Goal: Transaction & Acquisition: Purchase product/service

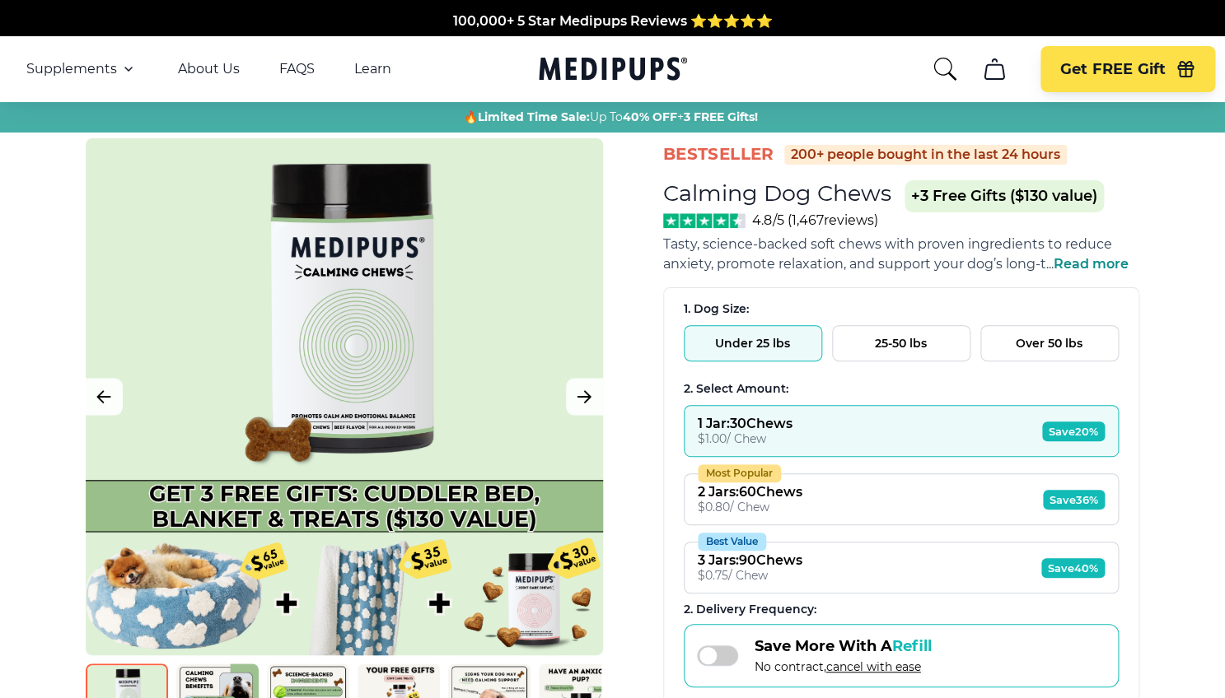
click at [900, 347] on button "25-50 lbs" at bounding box center [901, 343] width 138 height 36
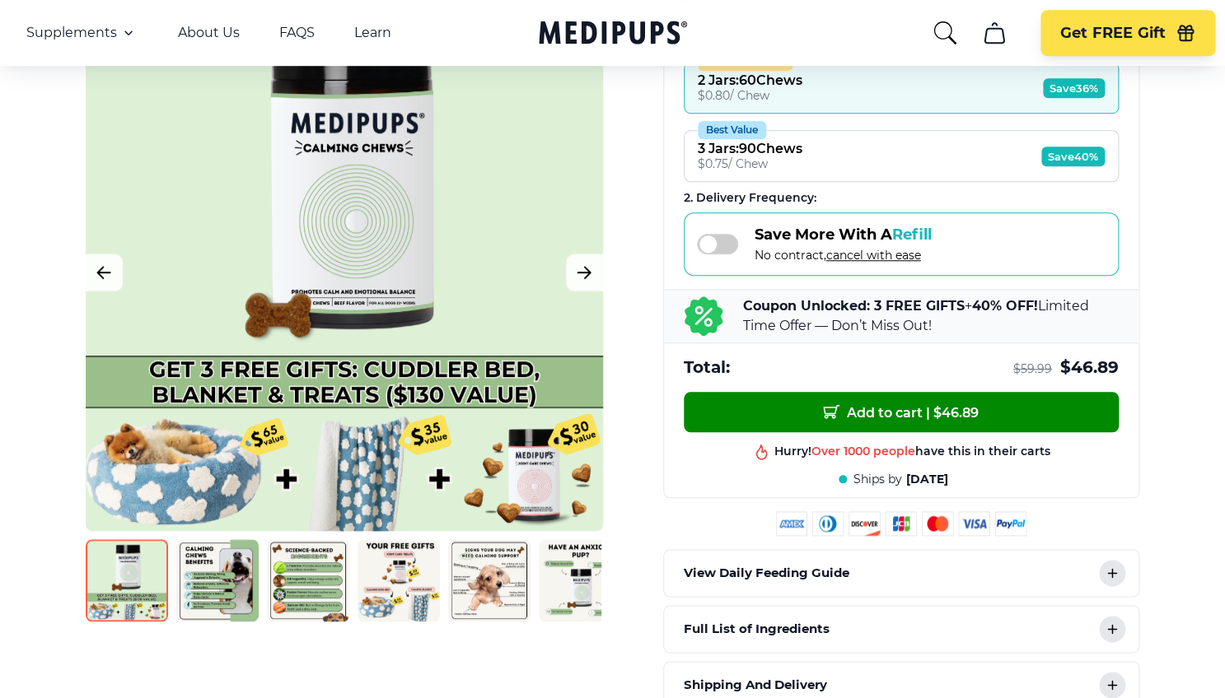
scroll to position [413, 0]
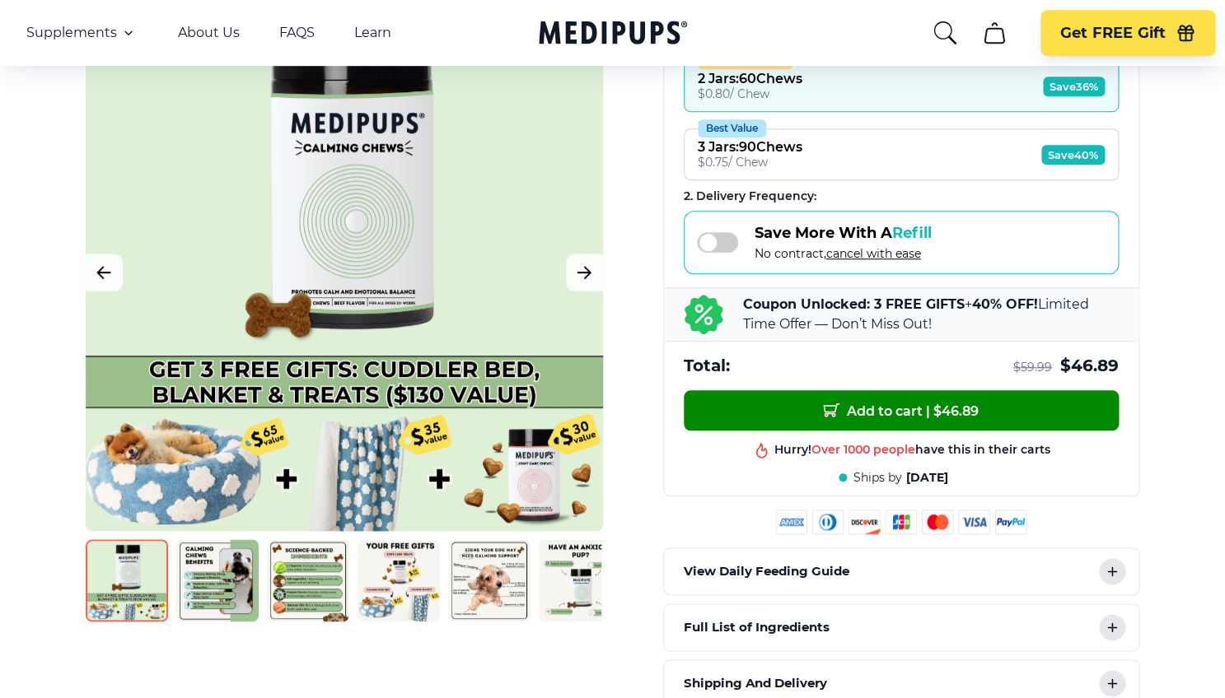
click at [198, 577] on img at bounding box center [217, 580] width 82 height 82
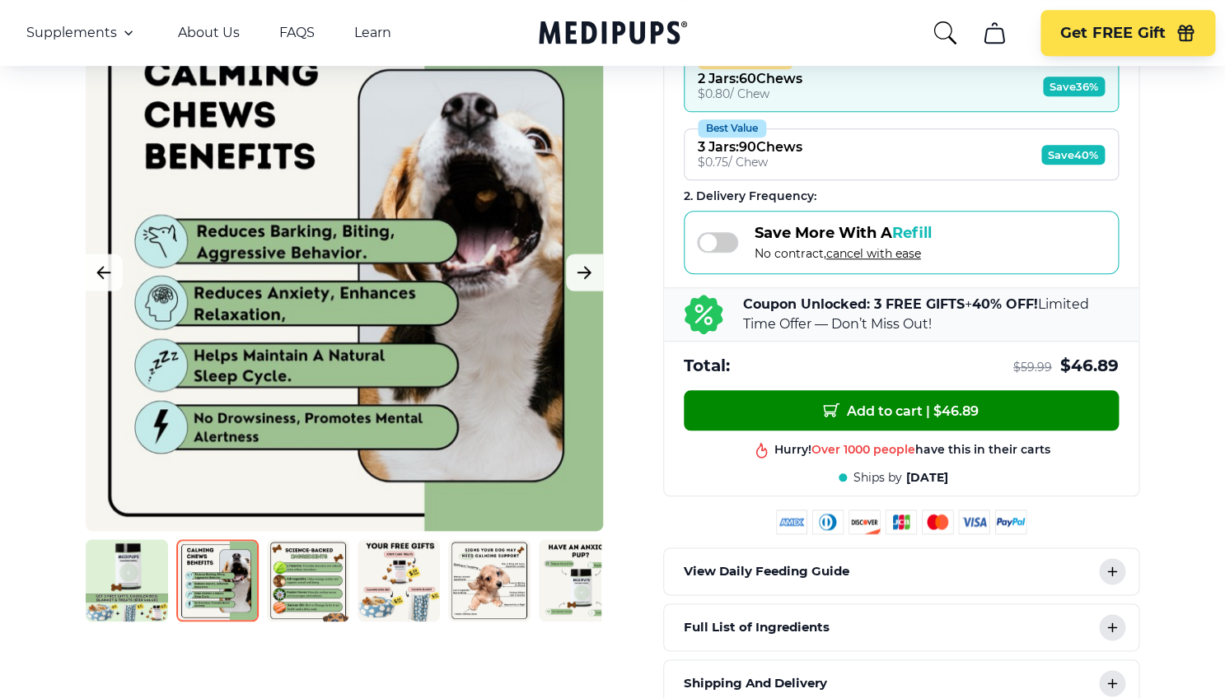
click at [305, 578] on img at bounding box center [308, 580] width 82 height 82
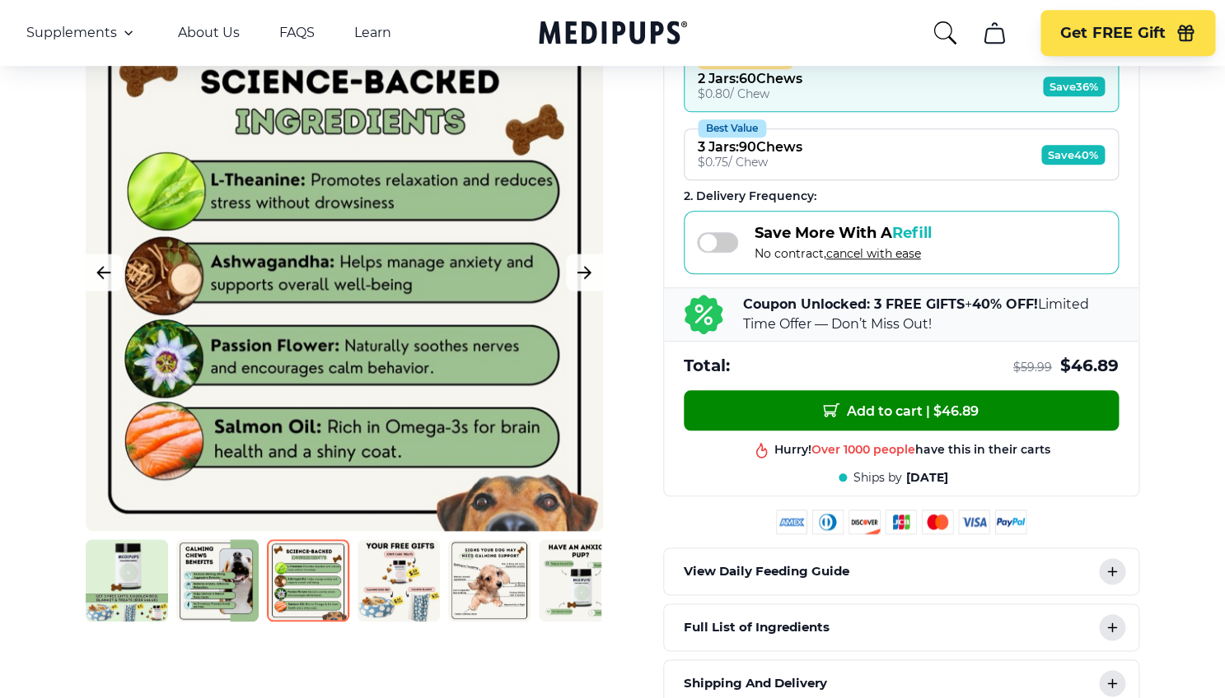
click at [408, 586] on img at bounding box center [398, 580] width 82 height 82
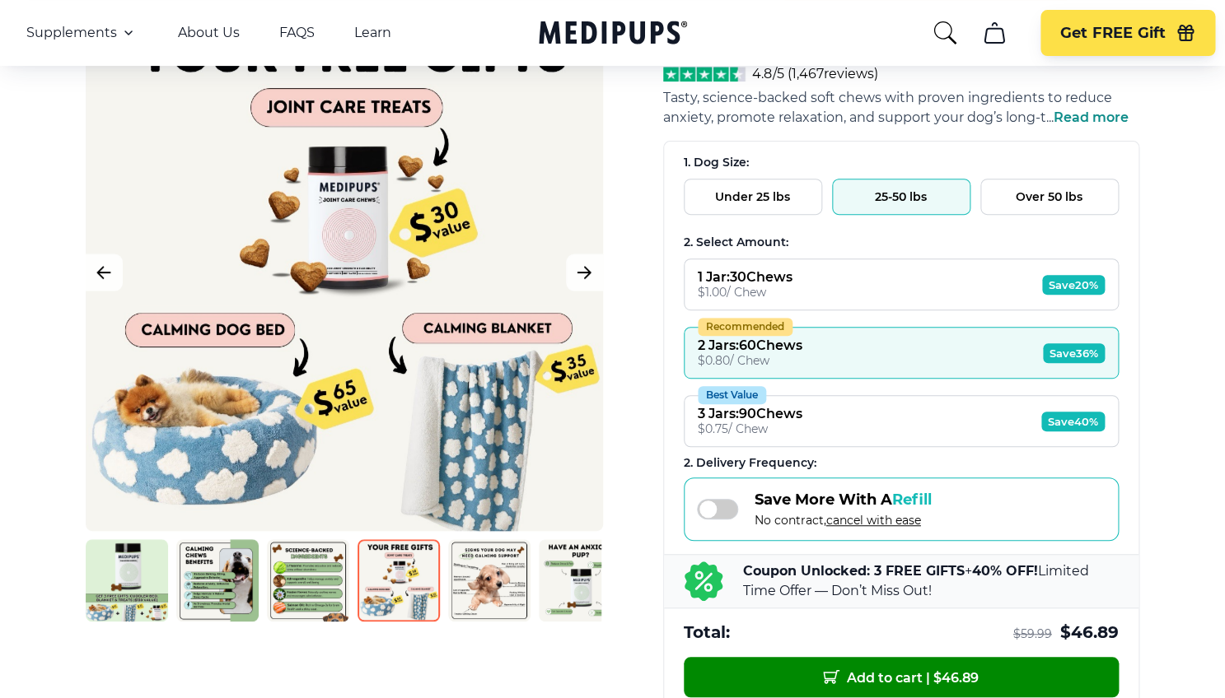
scroll to position [145, 0]
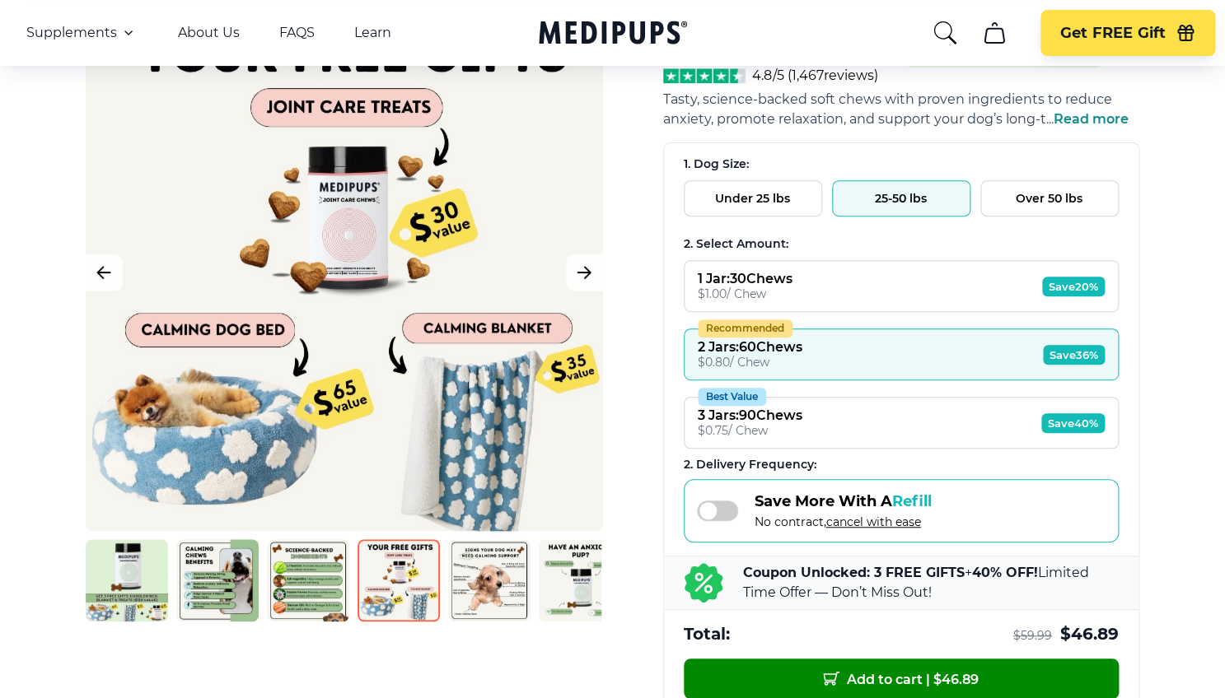
click at [1033, 201] on button "Over 50 lbs" at bounding box center [1049, 198] width 138 height 36
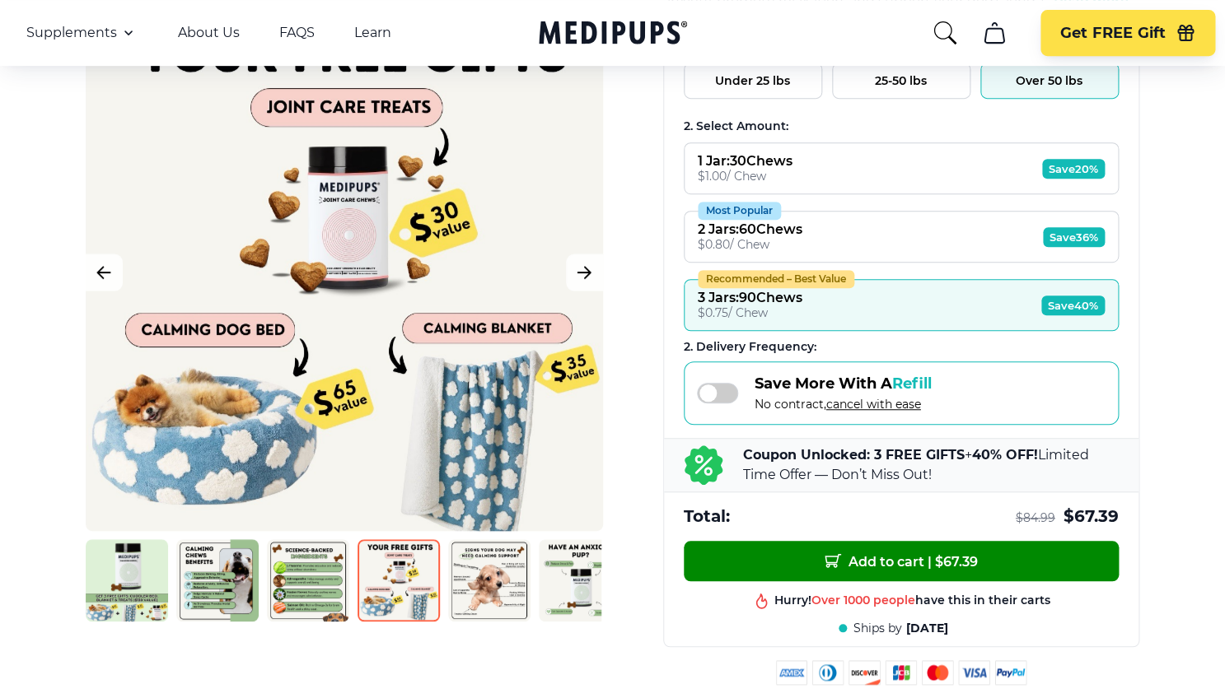
scroll to position [289, 0]
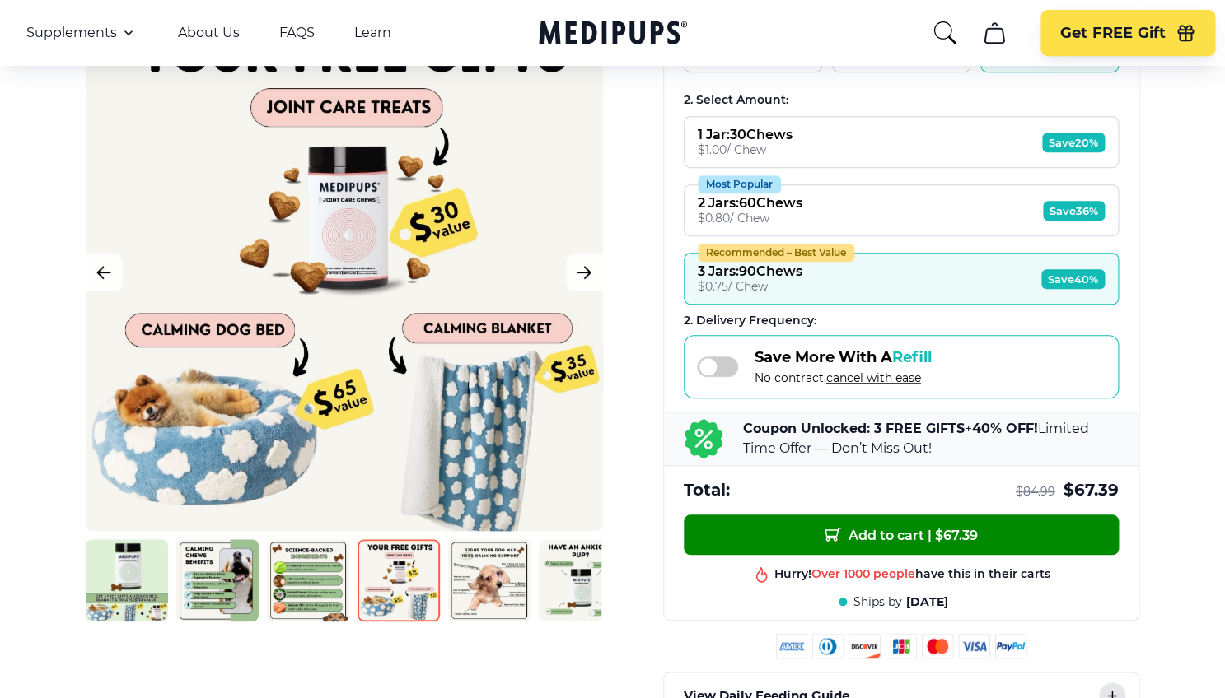
click at [948, 229] on button "Most Popular 2 Jars : 60 Chews $ 0.80 / Chew Save 36%" at bounding box center [900, 210] width 435 height 52
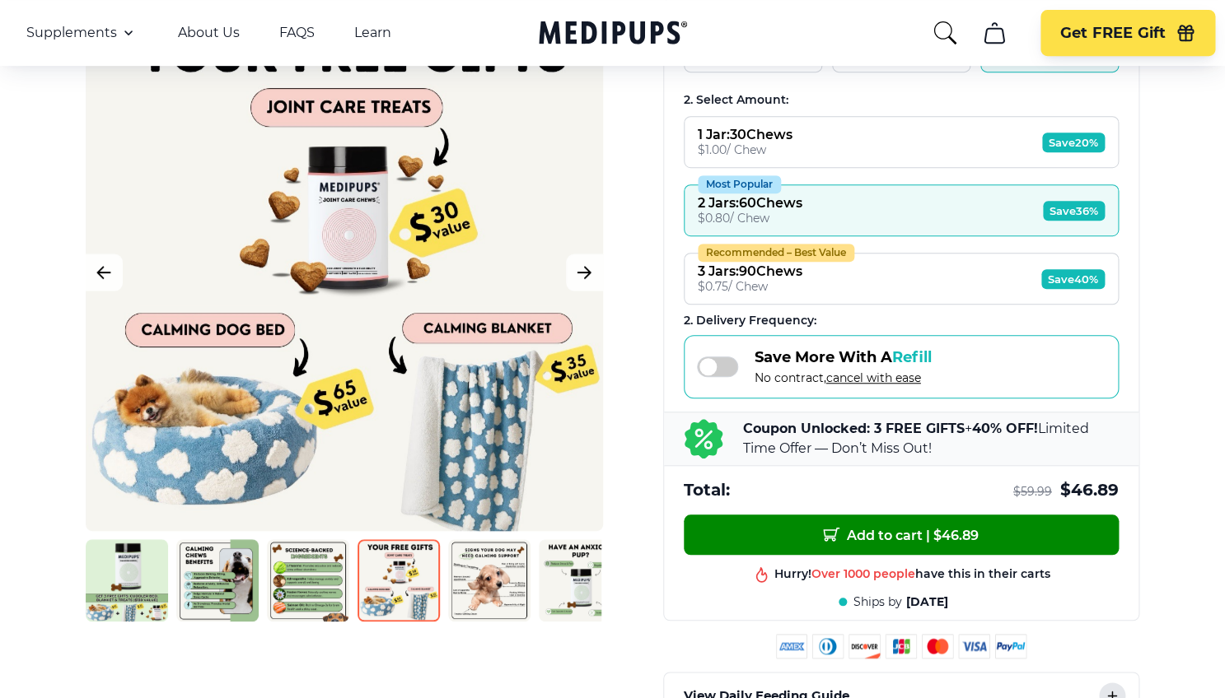
click at [935, 288] on button "Recommended – Best Value 3 Jars : 90 Chews $ 0.75 / Chew Save 40%" at bounding box center [900, 279] width 435 height 52
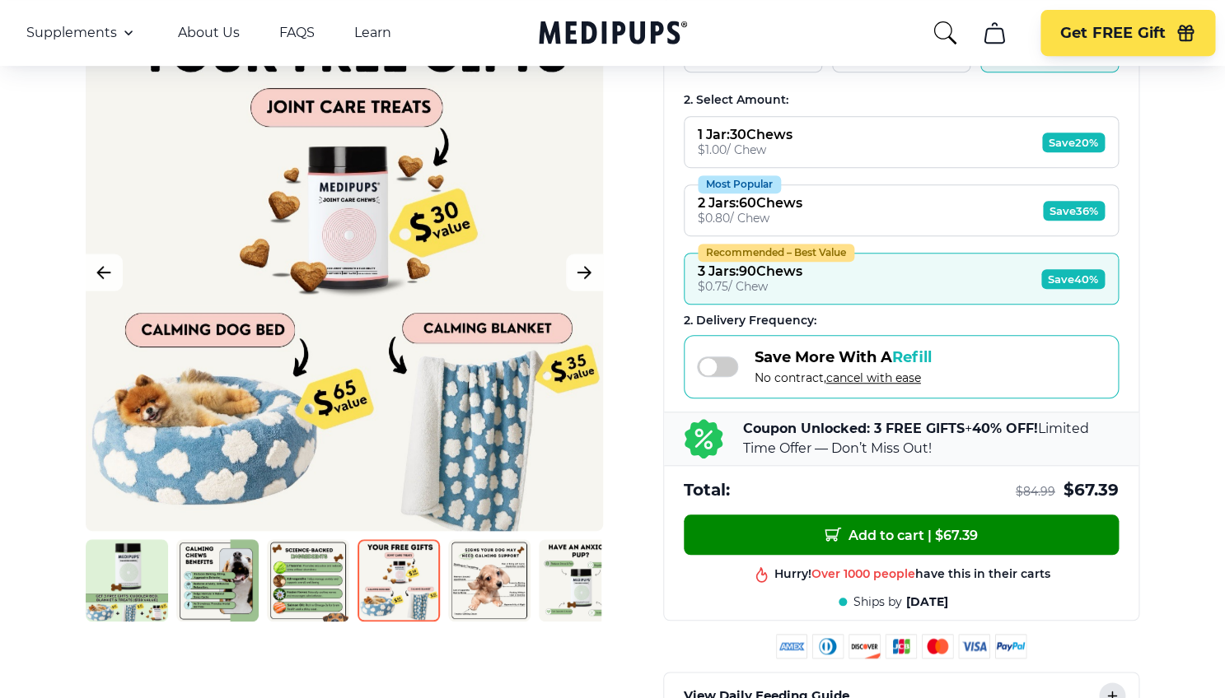
click at [502, 604] on img at bounding box center [489, 580] width 82 height 82
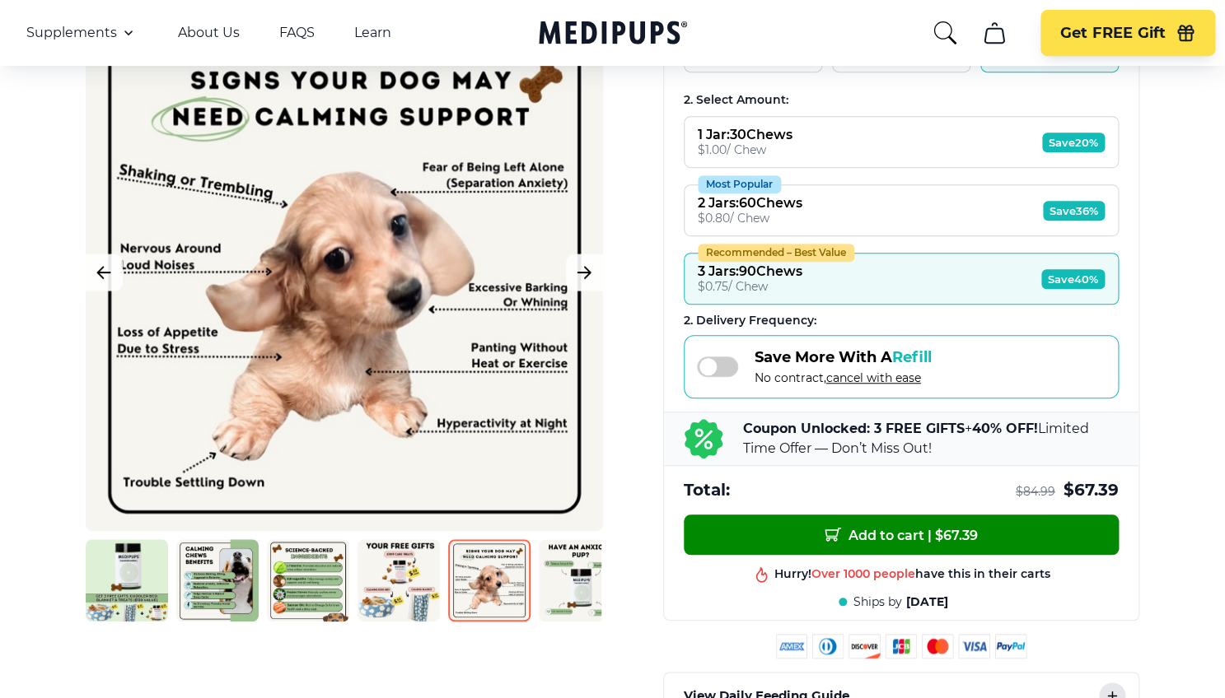
click at [587, 559] on img at bounding box center [580, 580] width 82 height 82
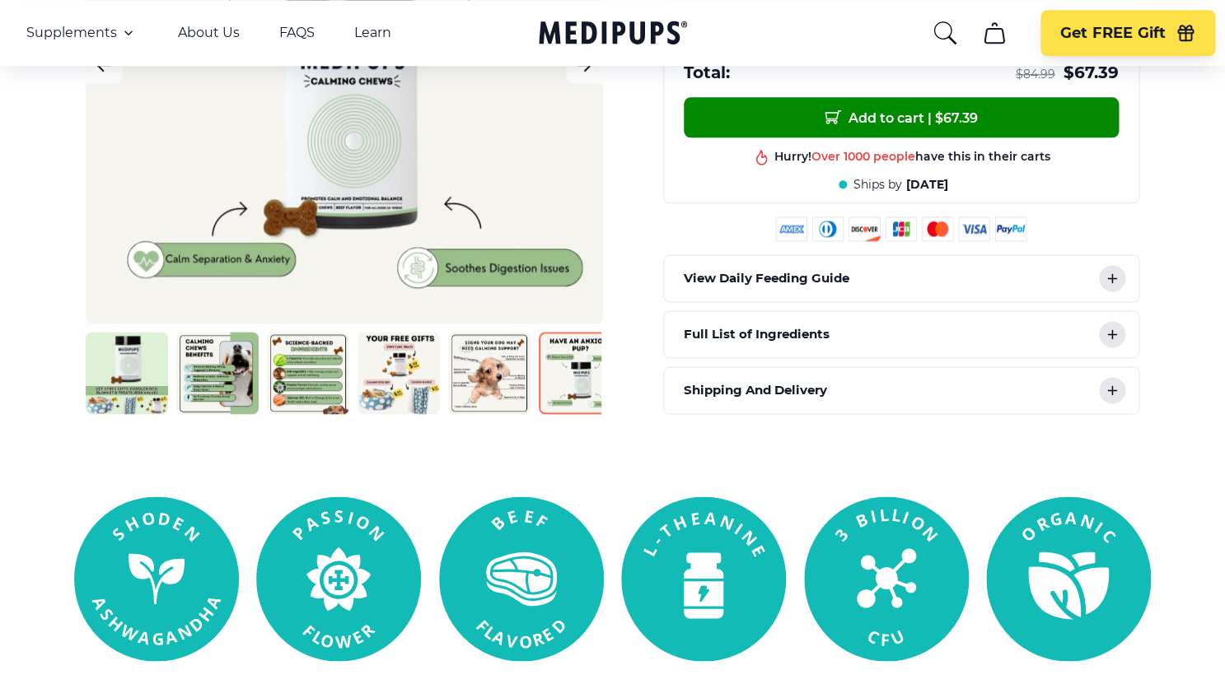
scroll to position [709, 0]
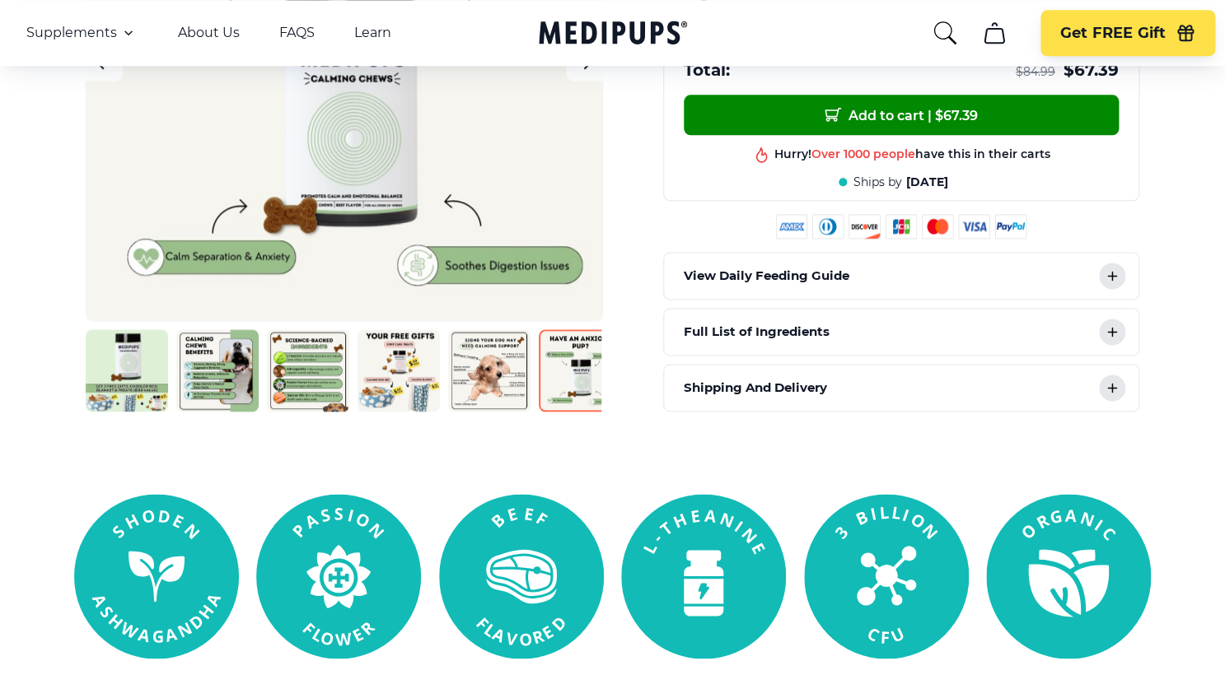
click at [1105, 279] on icon at bounding box center [1112, 276] width 20 height 20
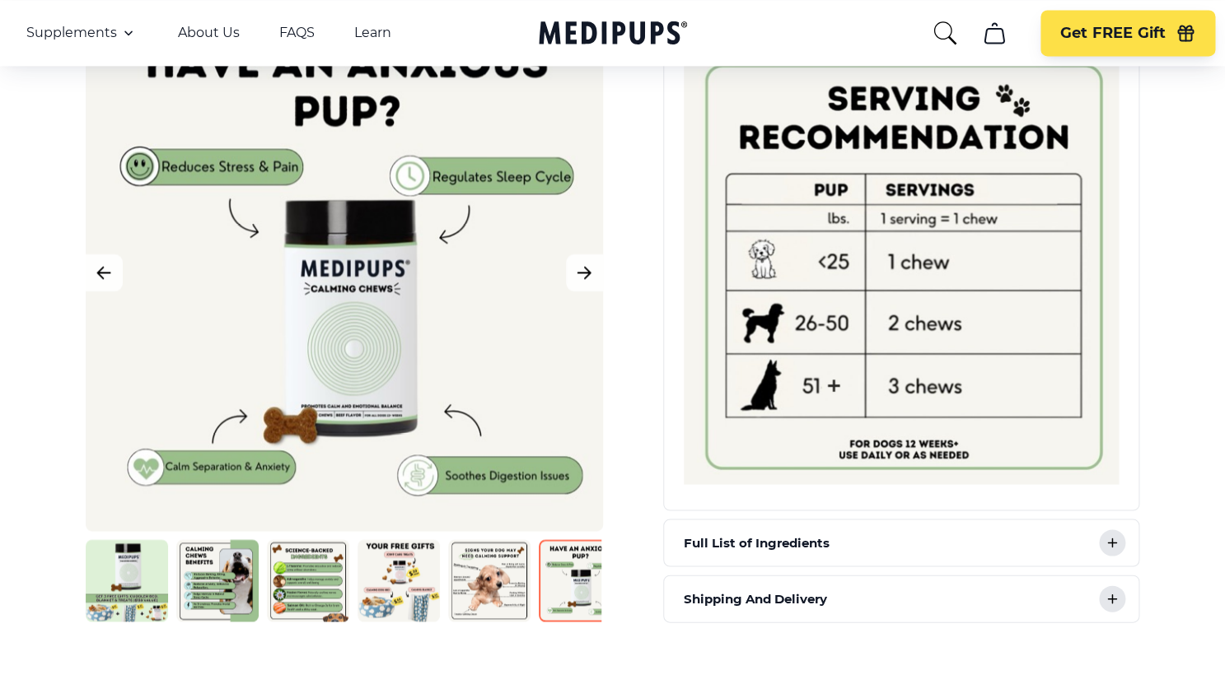
scroll to position [961, 0]
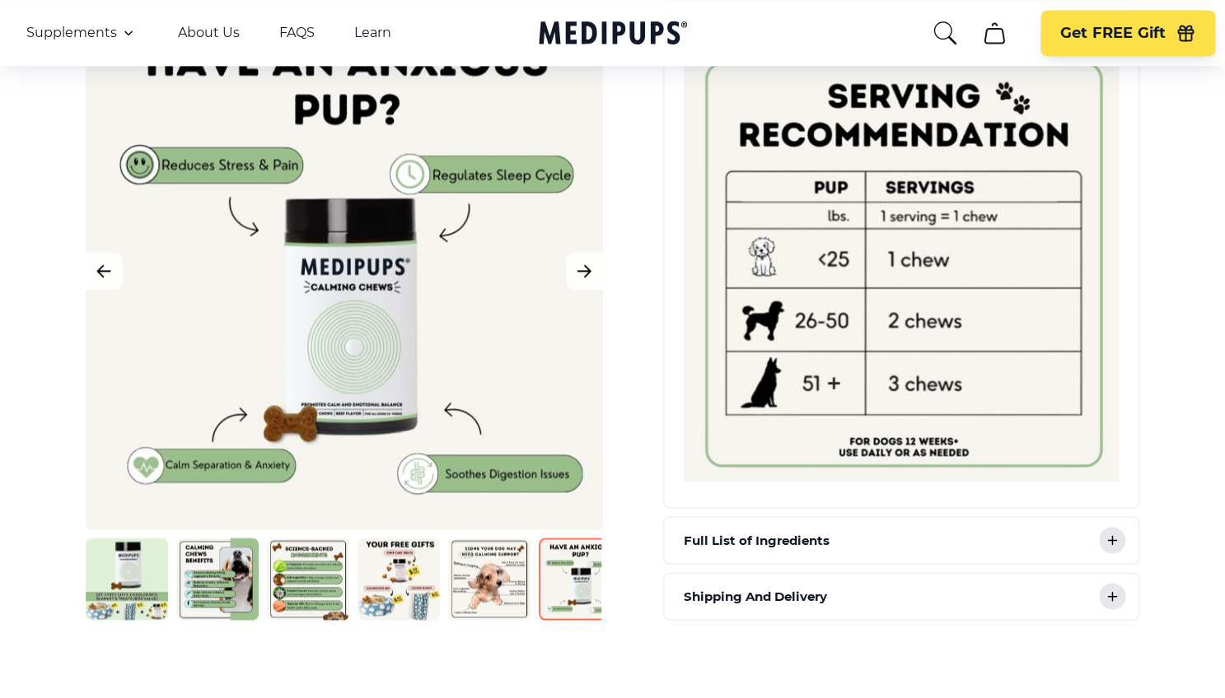
click at [1112, 599] on icon at bounding box center [1112, 596] width 8 height 8
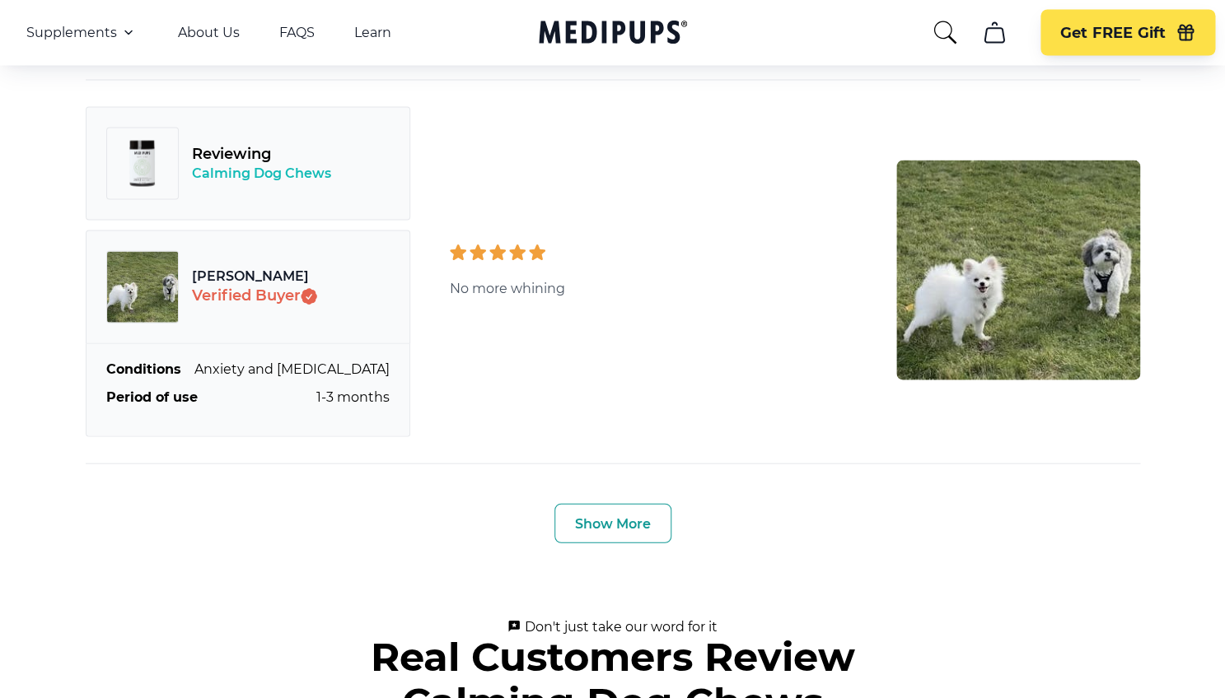
scroll to position [6133, 0]
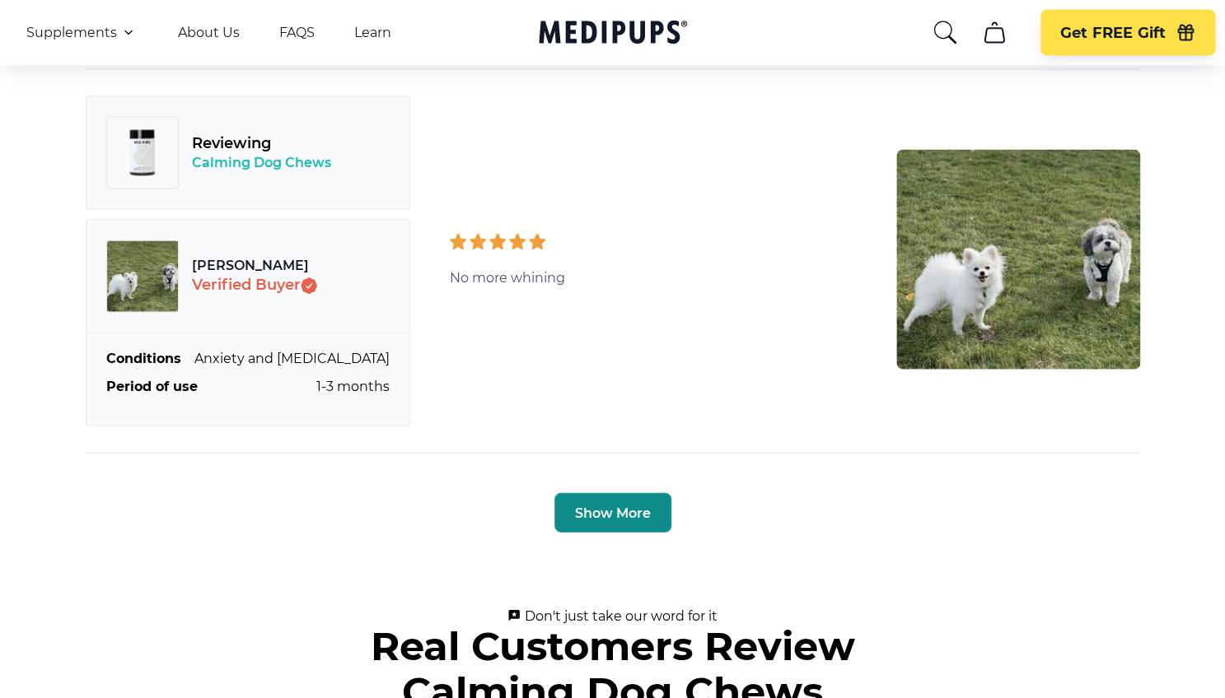
click at [638, 495] on button "Show More" at bounding box center [612, 513] width 117 height 40
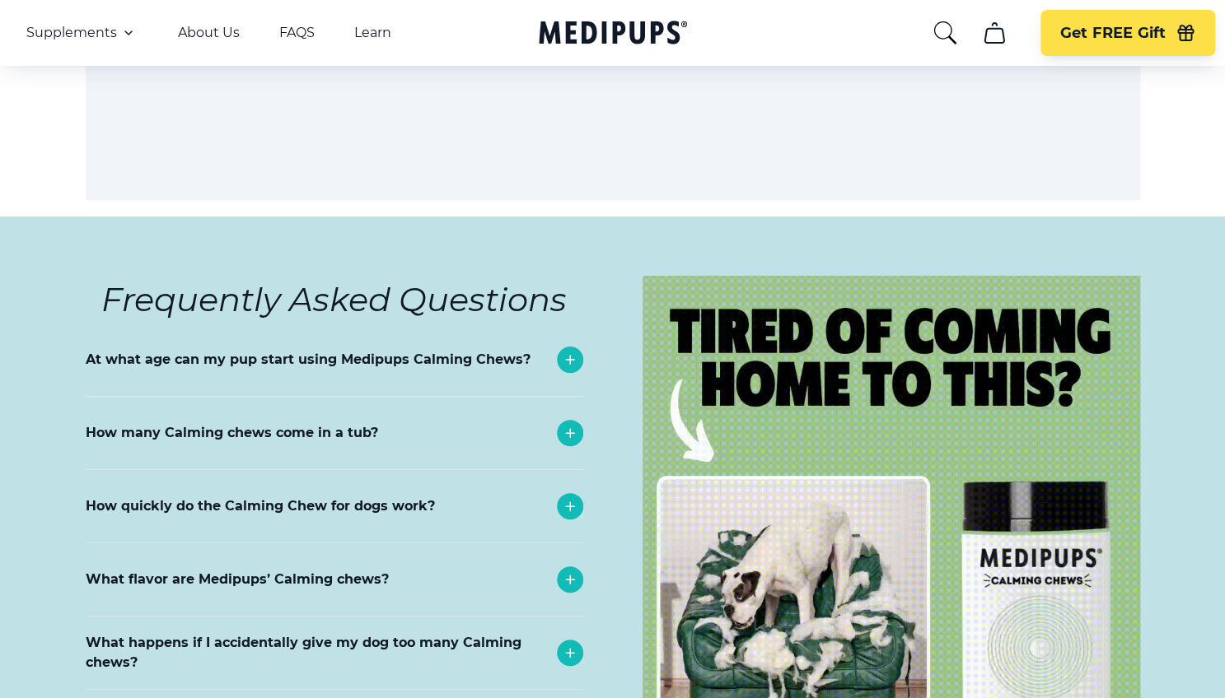
scroll to position [9737, 0]
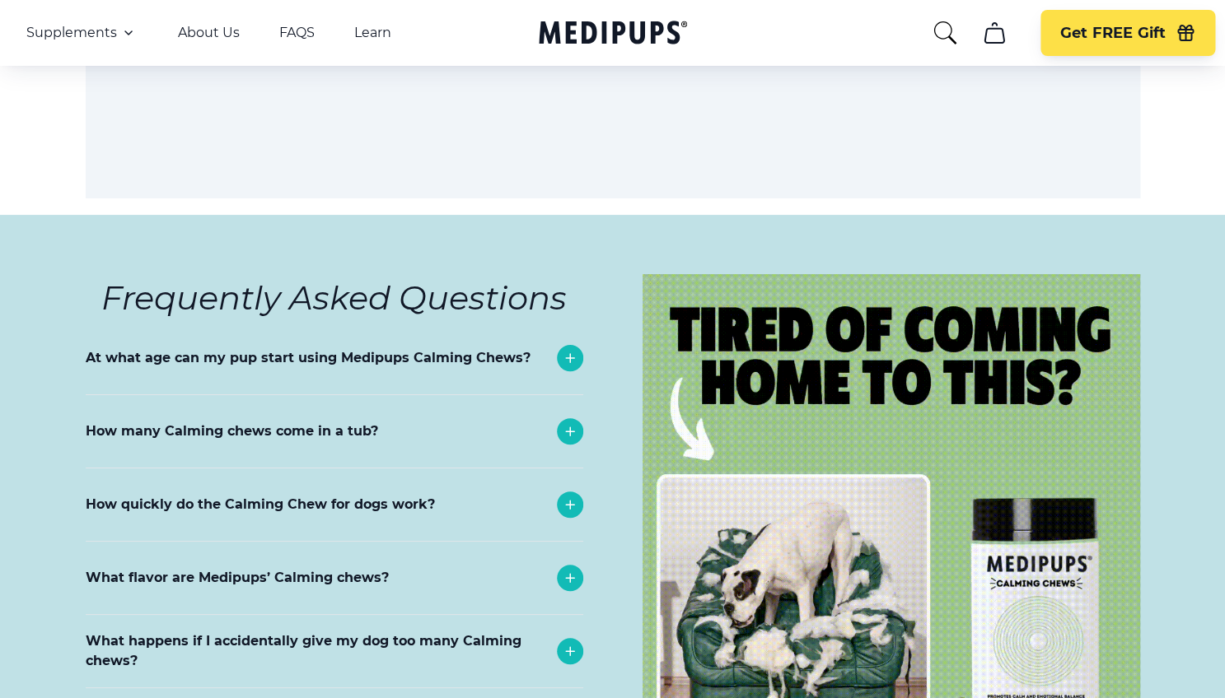
click at [567, 428] on icon at bounding box center [570, 431] width 8 height 8
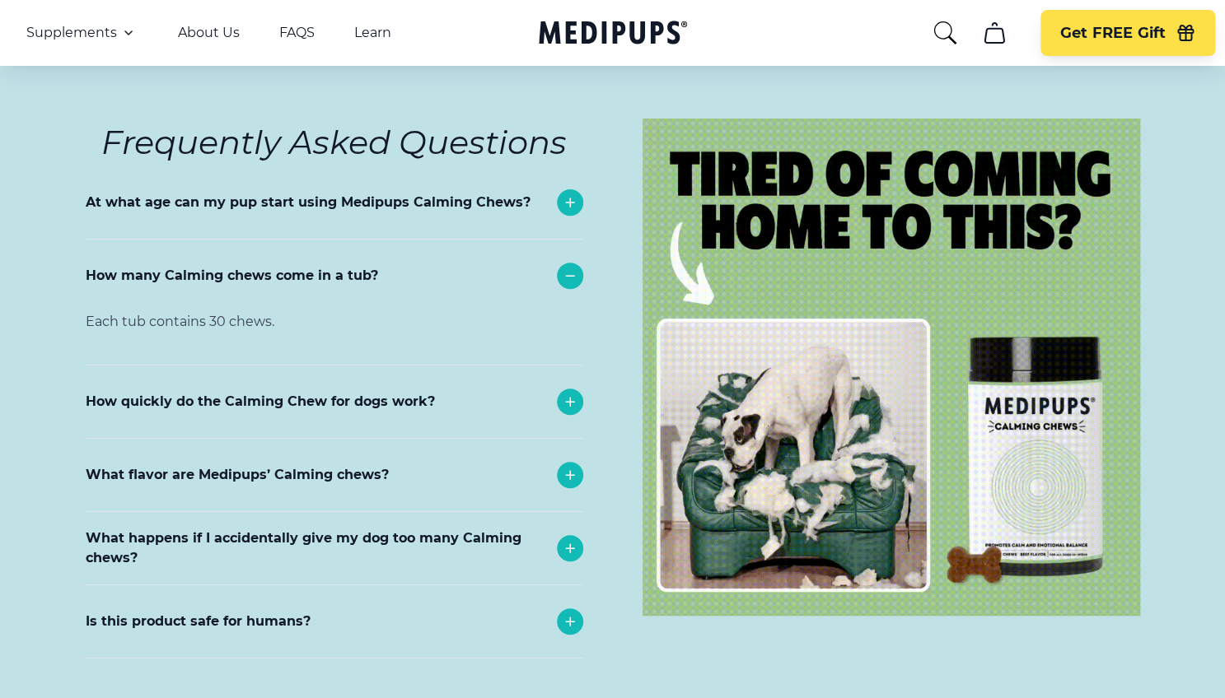
scroll to position [9897, 0]
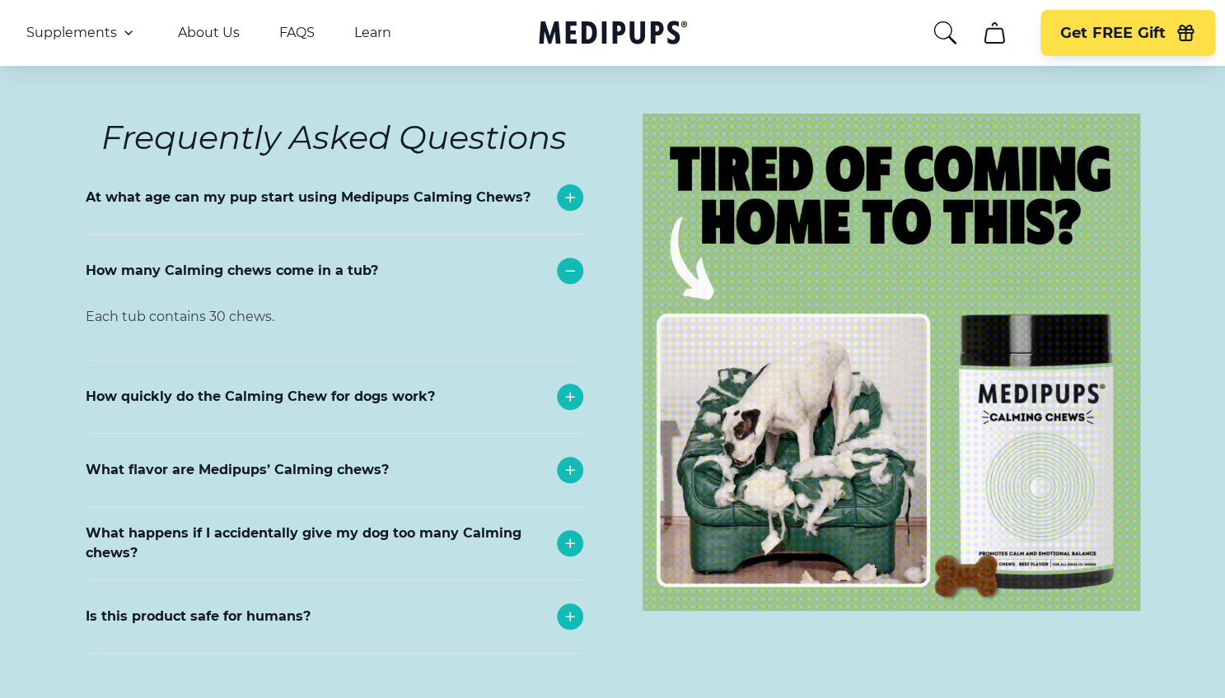
click at [567, 461] on icon at bounding box center [570, 470] width 20 height 20
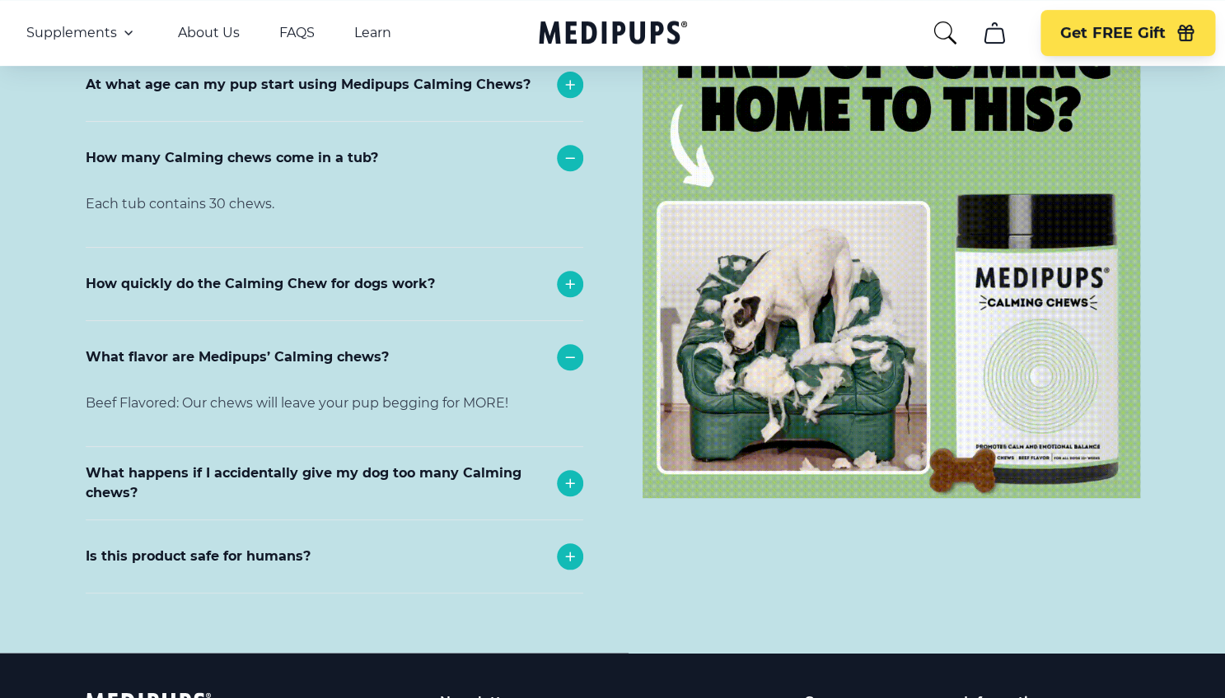
scroll to position [10019, 0]
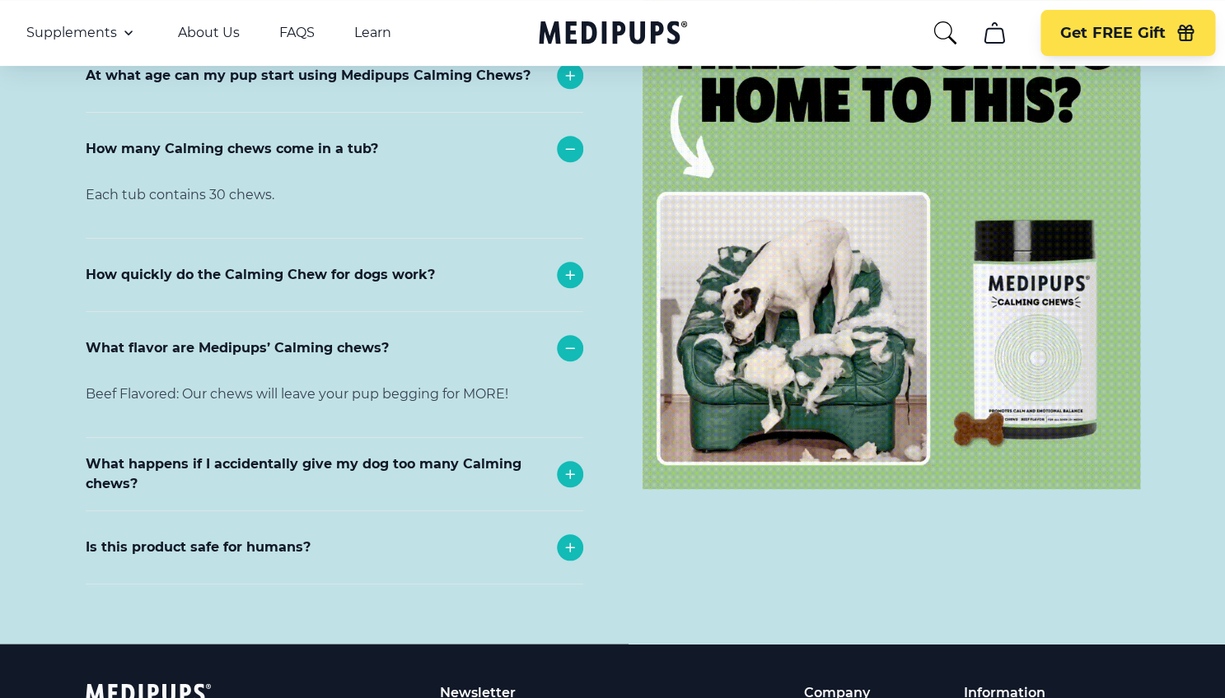
click at [567, 469] on icon at bounding box center [570, 474] width 20 height 20
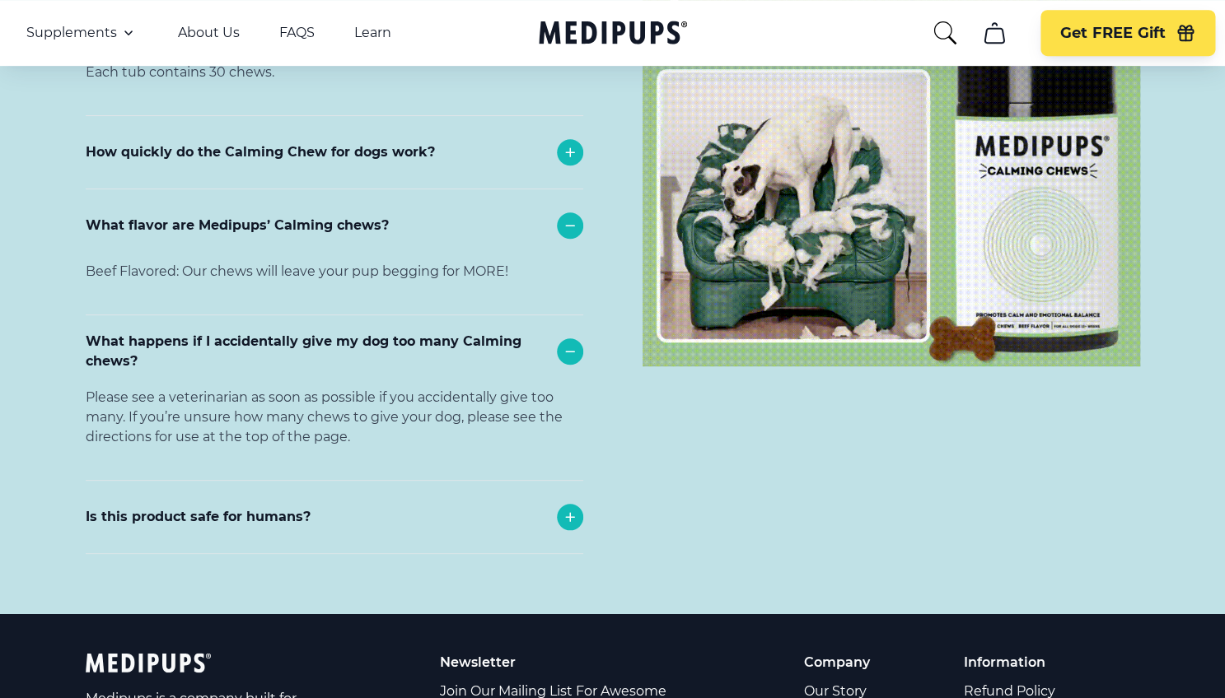
scroll to position [10147, 0]
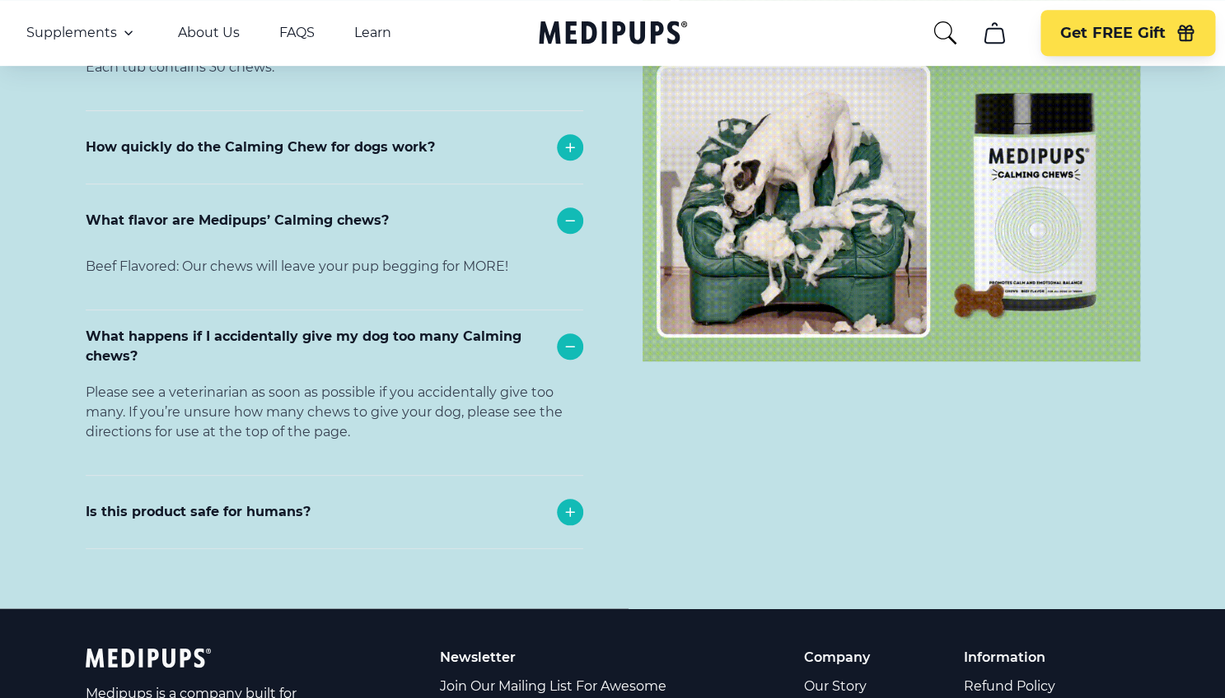
click at [567, 509] on icon at bounding box center [570, 512] width 8 height 8
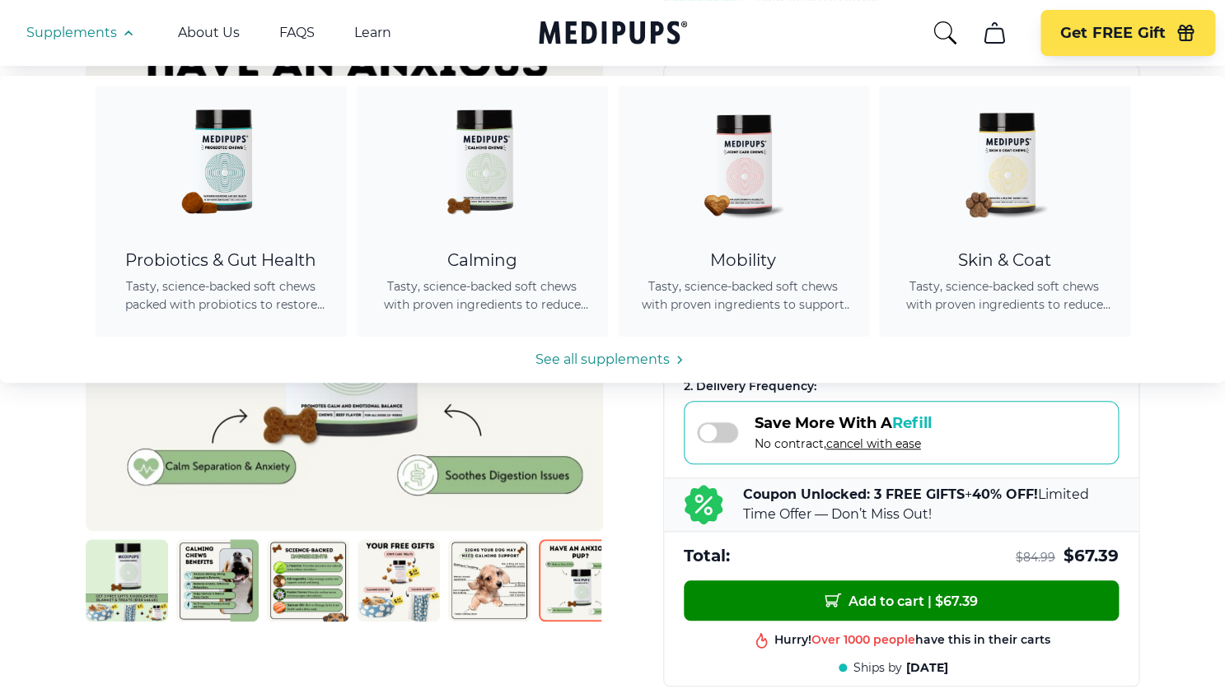
scroll to position [225, 0]
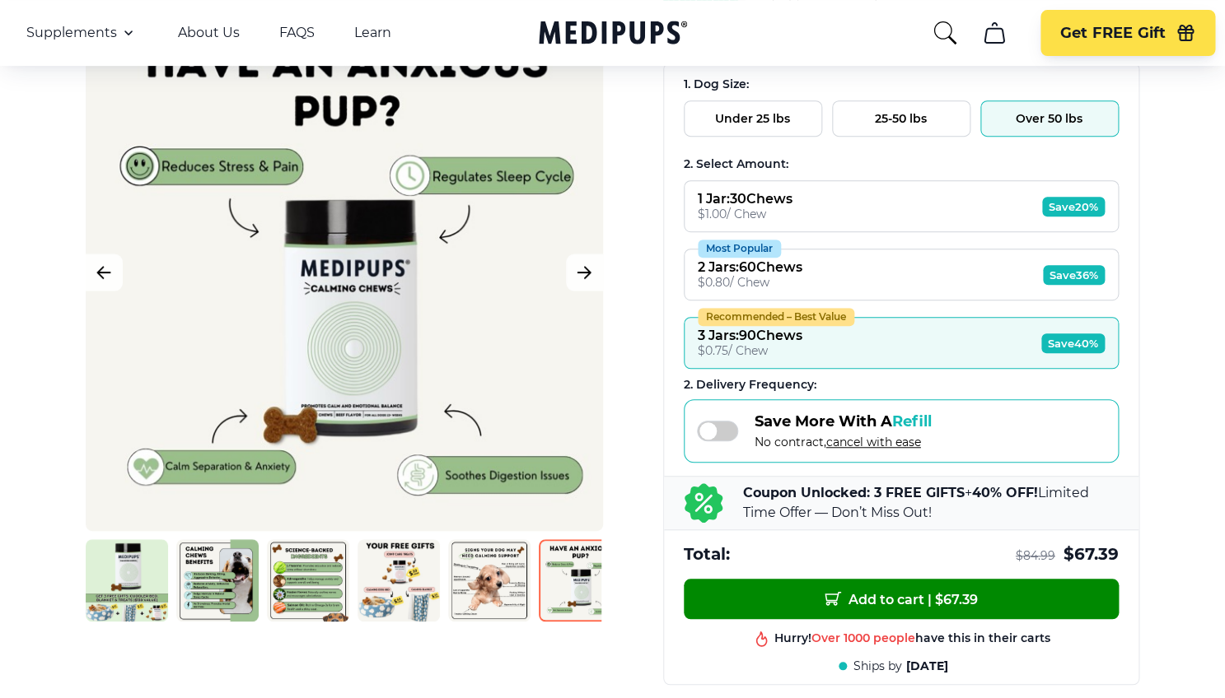
click at [910, 115] on button "25-50 lbs" at bounding box center [901, 118] width 138 height 36
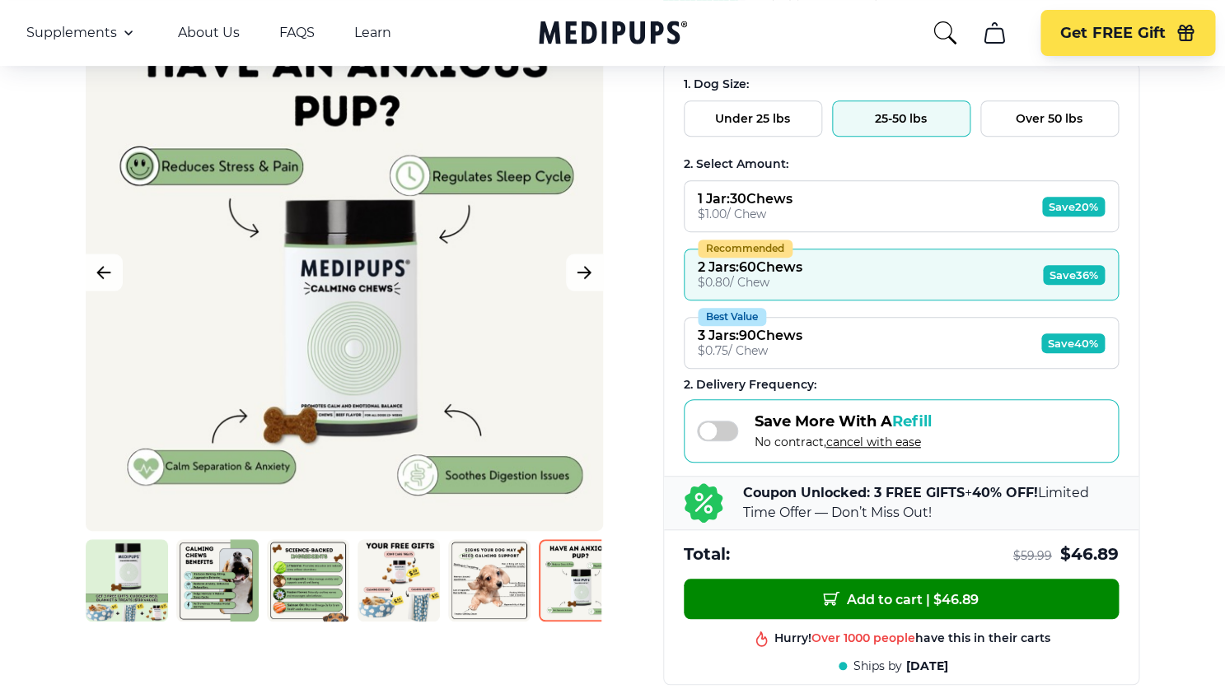
click at [1029, 119] on button "Over 50 lbs" at bounding box center [1049, 118] width 138 height 36
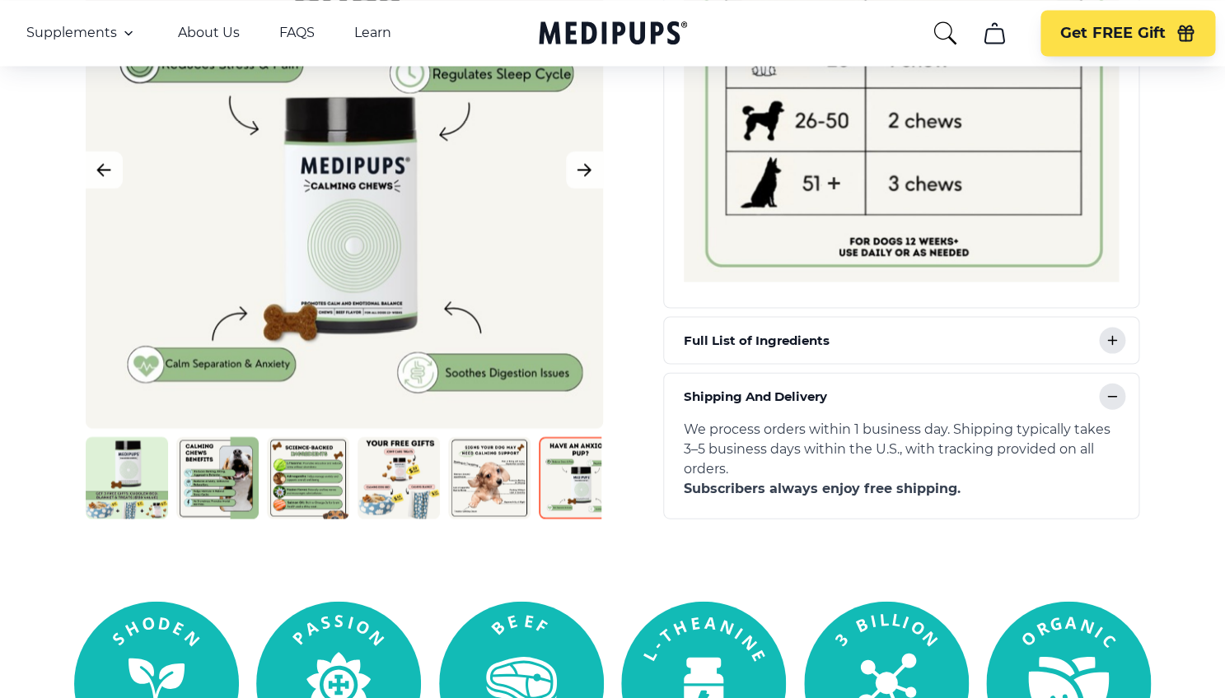
scroll to position [1164, 0]
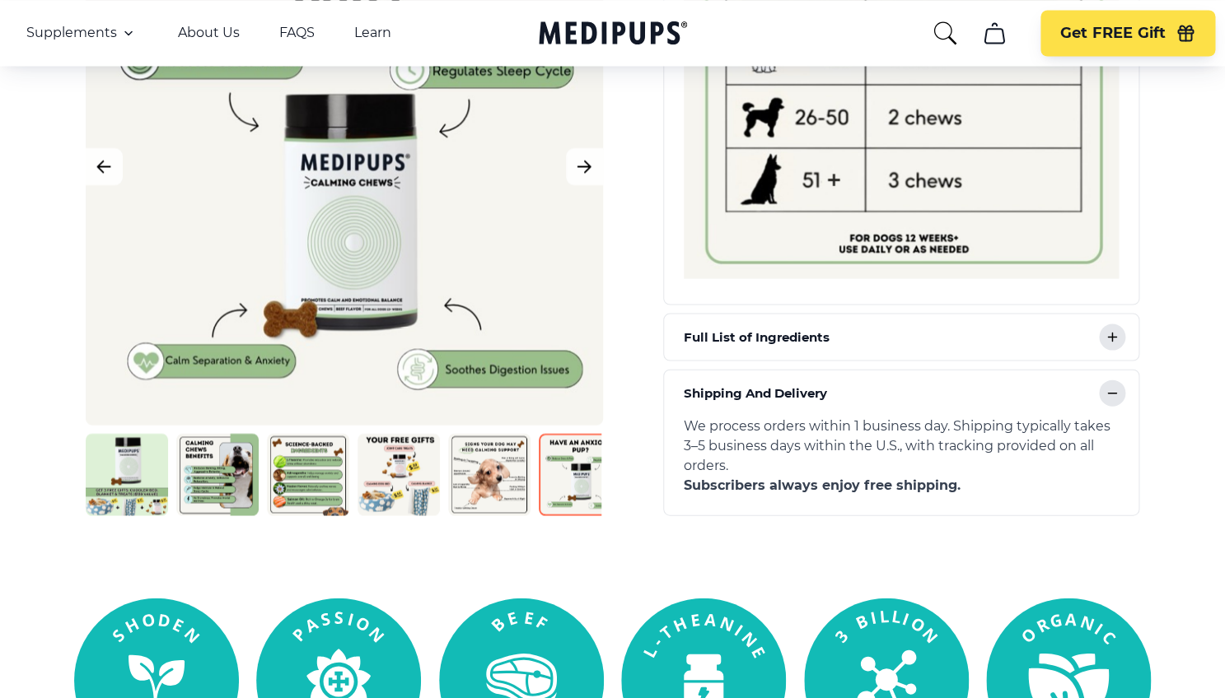
click at [1110, 337] on icon at bounding box center [1112, 337] width 20 height 20
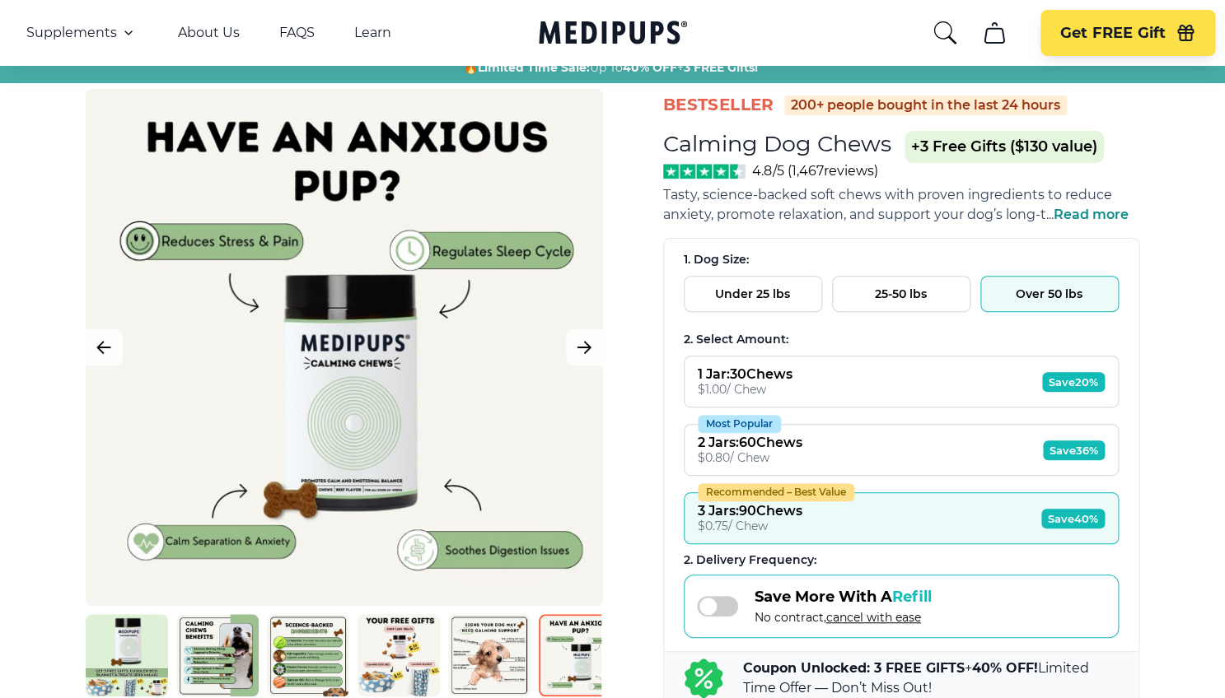
scroll to position [0, 0]
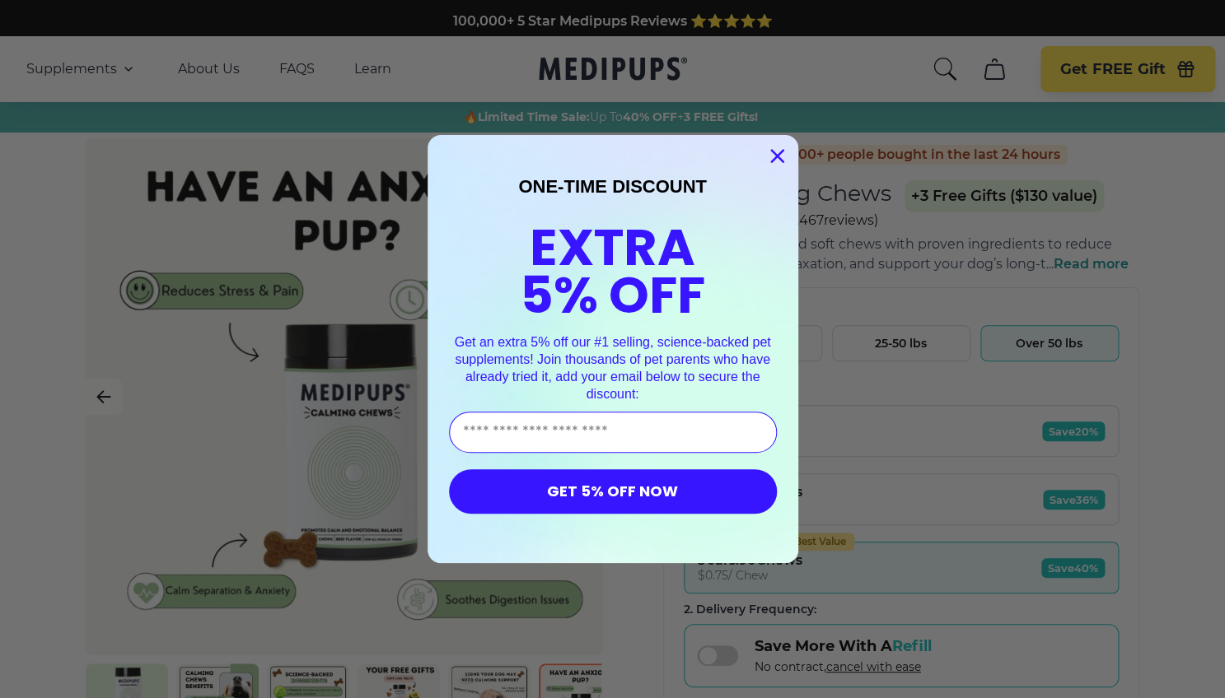
click at [775, 157] on icon "Close dialog" at bounding box center [777, 157] width 12 height 12
